Goal: Task Accomplishment & Management: Complete application form

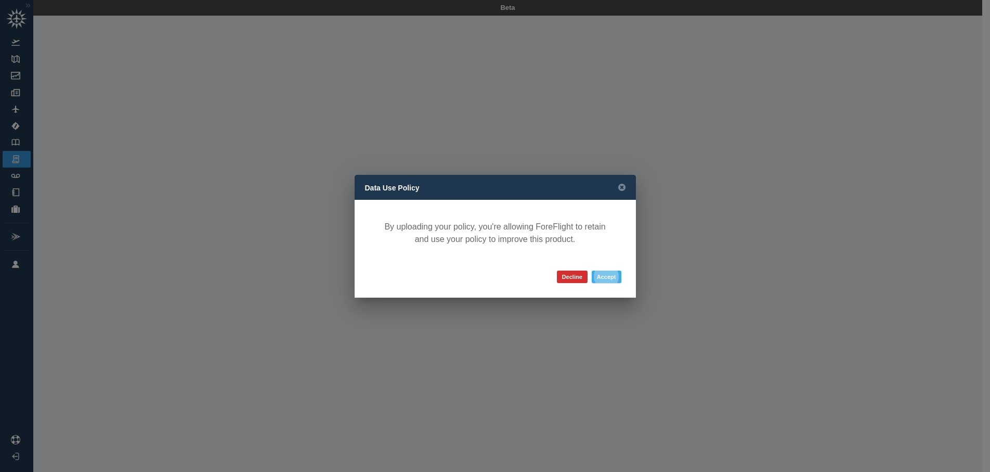
click at [597, 277] on button "Accept" at bounding box center [607, 276] width 30 height 12
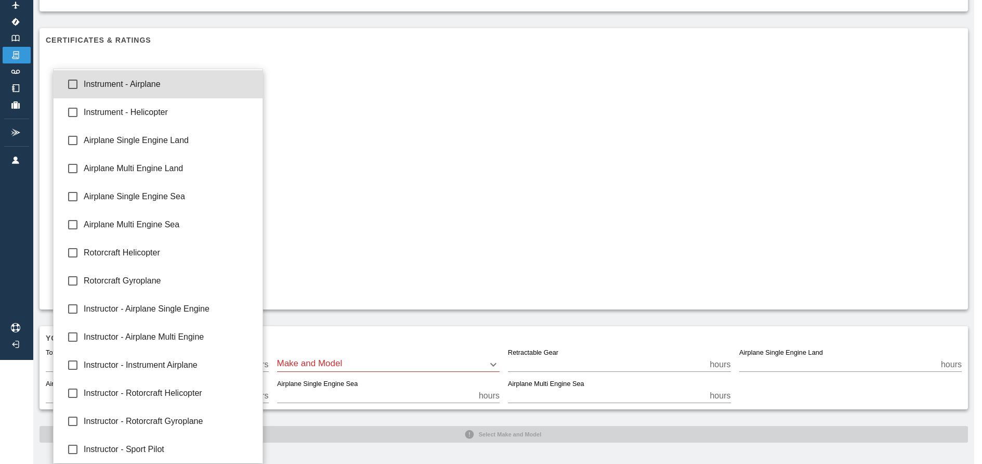
scroll to position [97, 0]
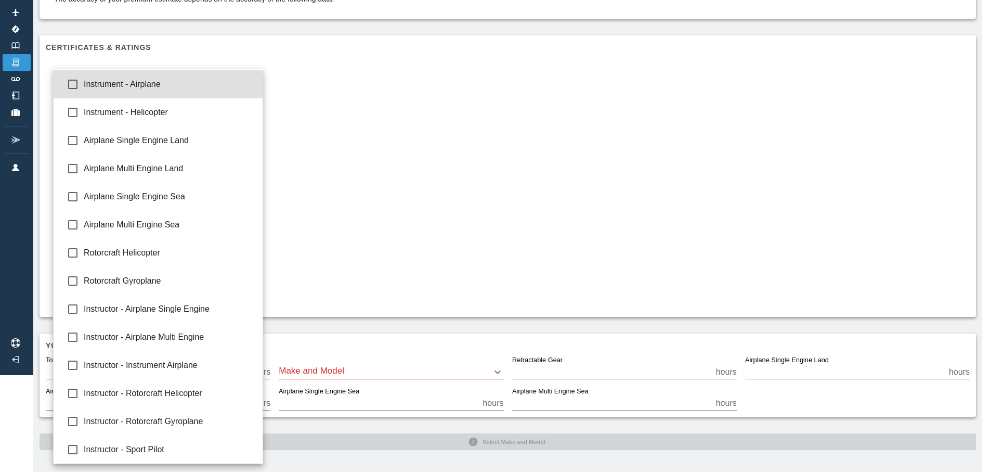
click at [255, 107] on body "Beta 100129872301.pdf Confirm your flying data The accuracy of your premium est…" at bounding box center [495, 139] width 990 height 472
click at [208, 140] on span "Airplane Single Engine Land" at bounding box center [169, 140] width 171 height 12
type input "**********"
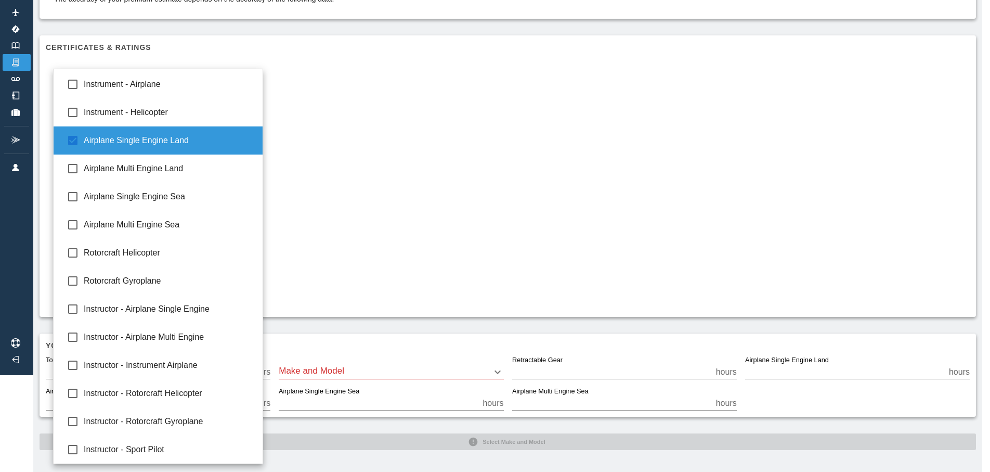
click at [352, 143] on div at bounding box center [495, 236] width 990 height 472
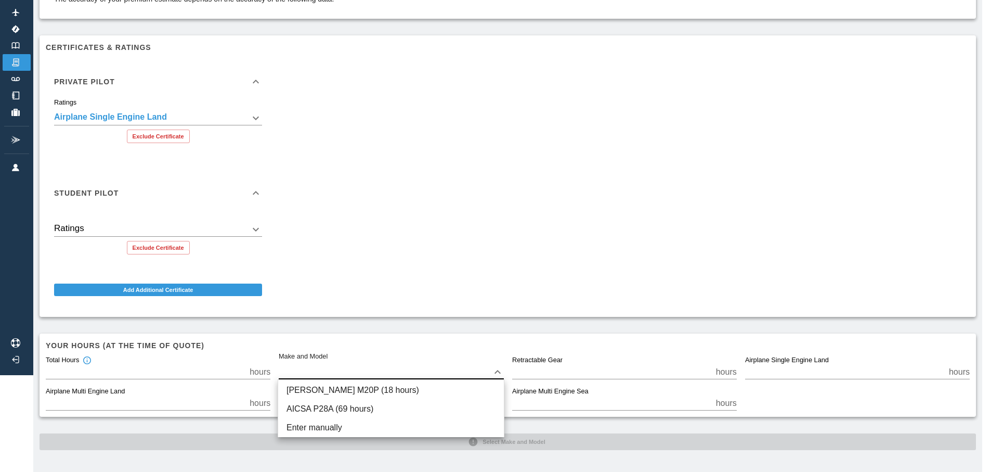
click at [427, 364] on body "**********" at bounding box center [495, 139] width 990 height 472
click at [374, 392] on li "[PERSON_NAME] M20P (18 hours)" at bounding box center [391, 390] width 226 height 19
type input "****"
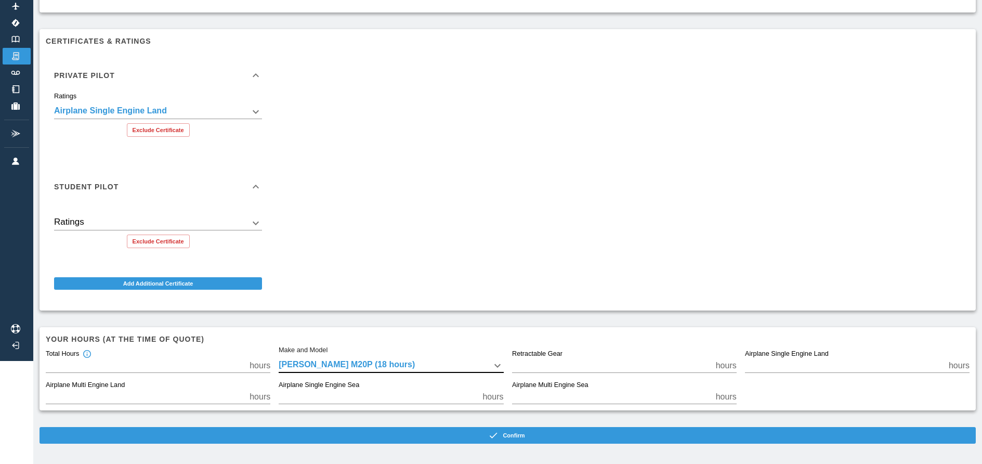
scroll to position [105, 0]
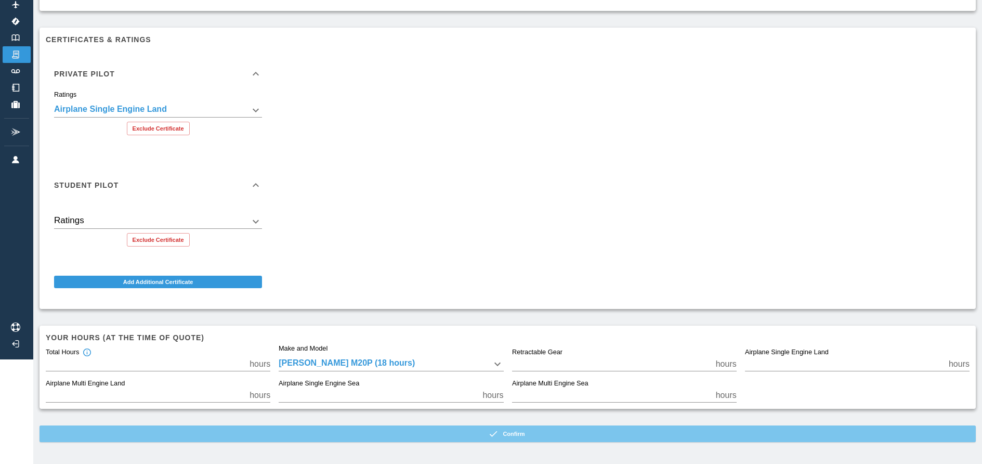
click at [480, 432] on button "Confirm" at bounding box center [508, 433] width 937 height 17
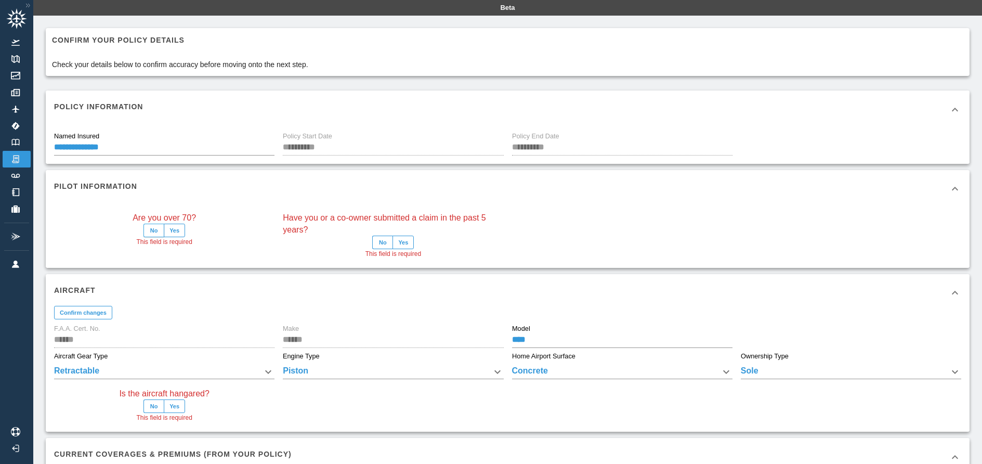
click at [152, 231] on button "No" at bounding box center [154, 231] width 21 height 14
click at [383, 239] on button "No" at bounding box center [382, 243] width 21 height 14
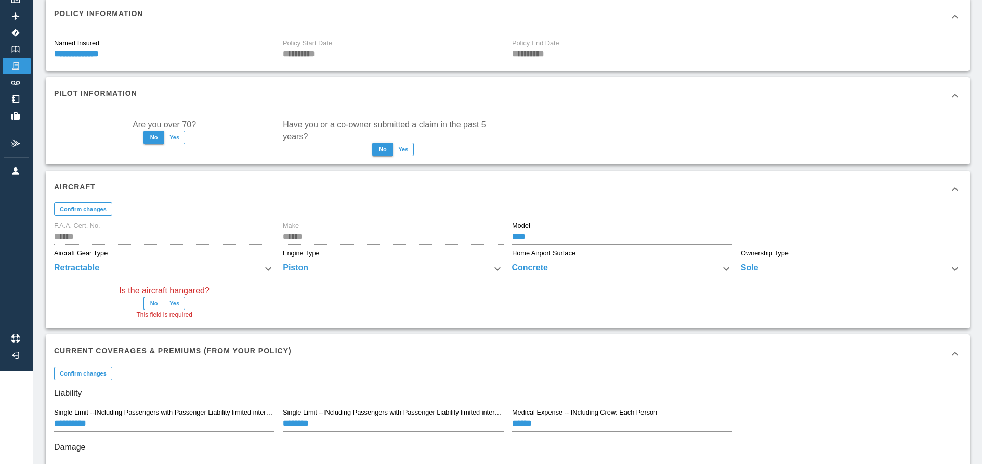
scroll to position [156, 0]
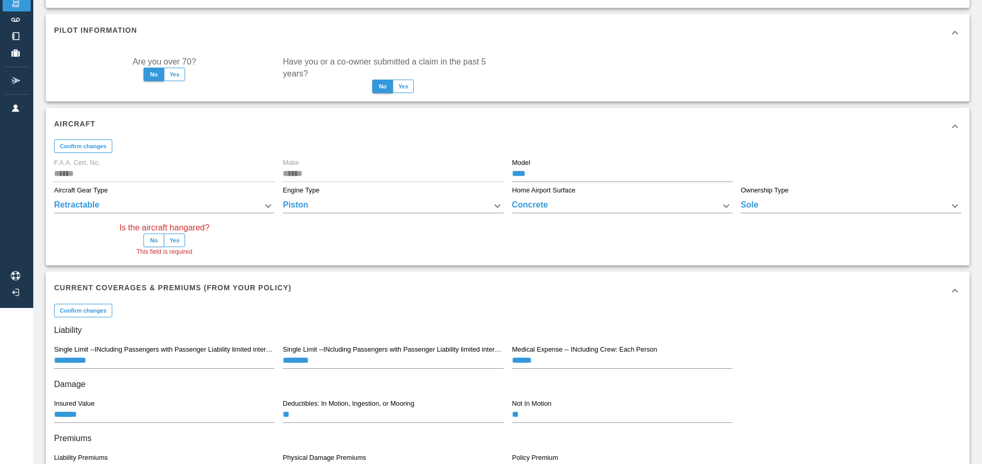
click at [152, 240] on button "No" at bounding box center [154, 241] width 21 height 14
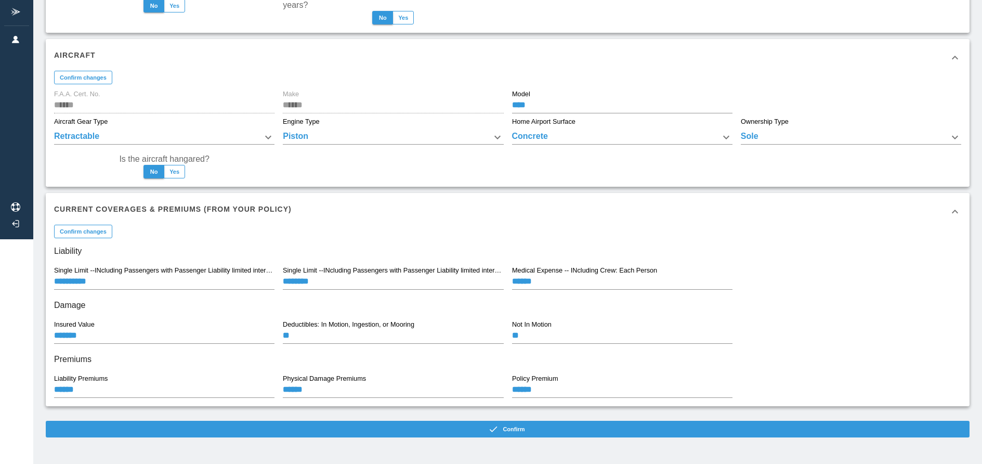
scroll to position [226, 0]
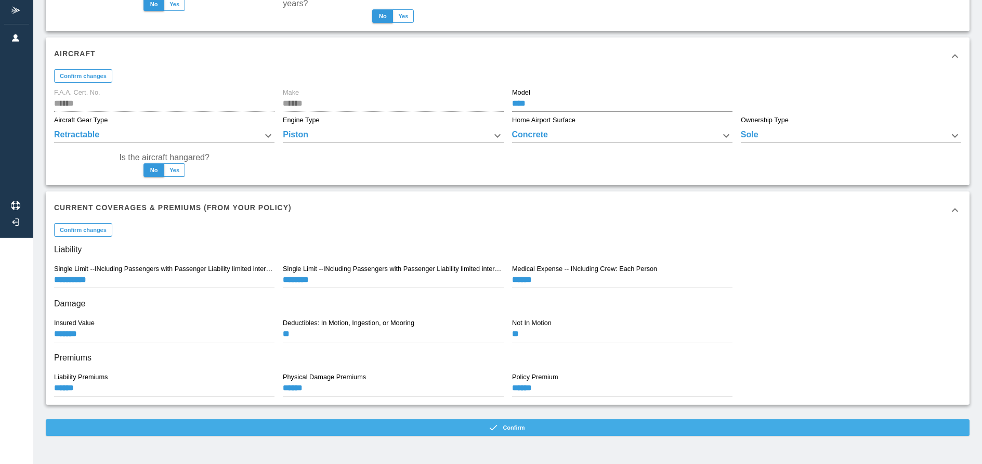
click at [161, 425] on button "Confirm" at bounding box center [508, 427] width 924 height 17
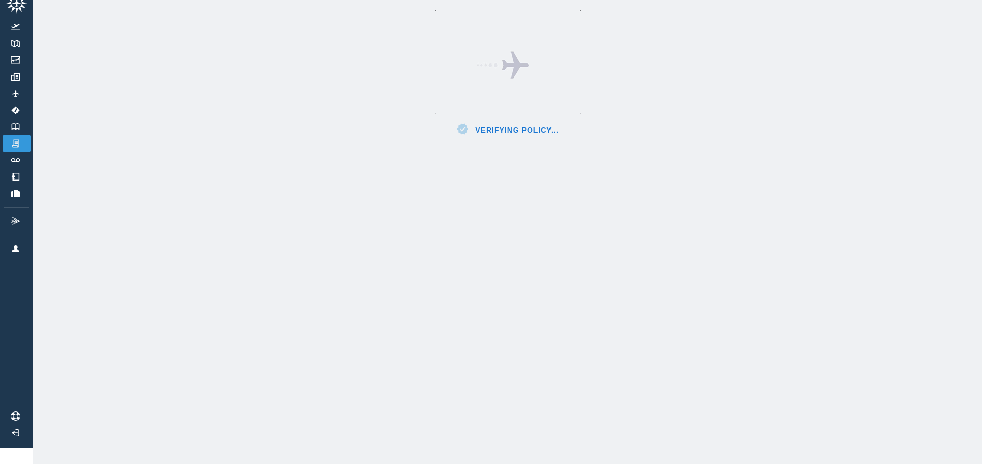
scroll to position [23, 0]
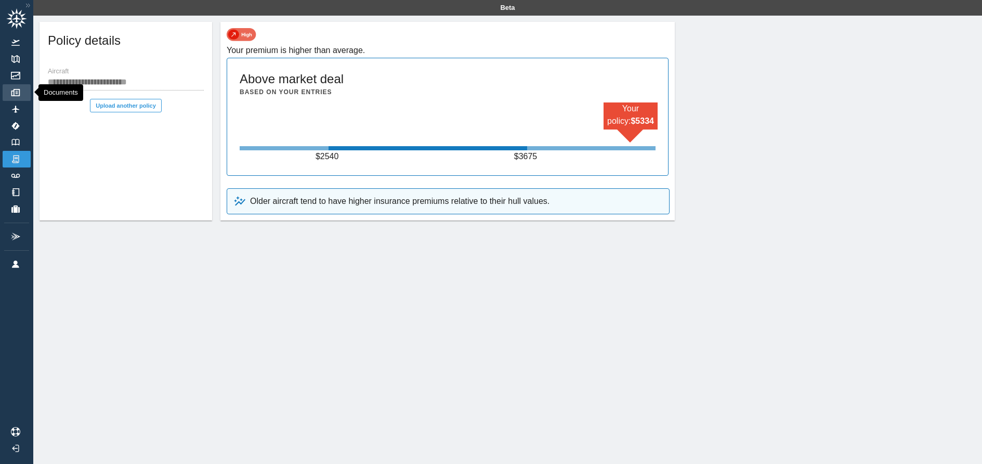
click at [15, 95] on img at bounding box center [15, 92] width 11 height 7
